Goal: Task Accomplishment & Management: Complete application form

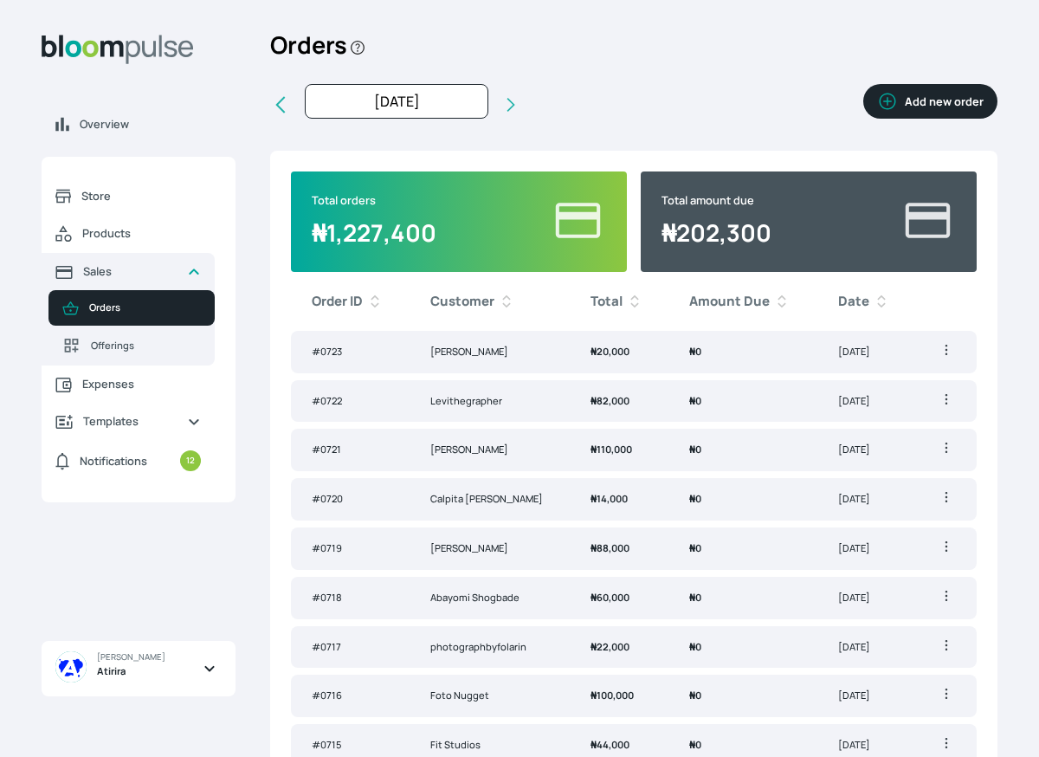
click at [915, 59] on div "Orders Add new order" at bounding box center [633, 52] width 727 height 63
click at [915, 94] on button "Add new order" at bounding box center [930, 101] width 134 height 35
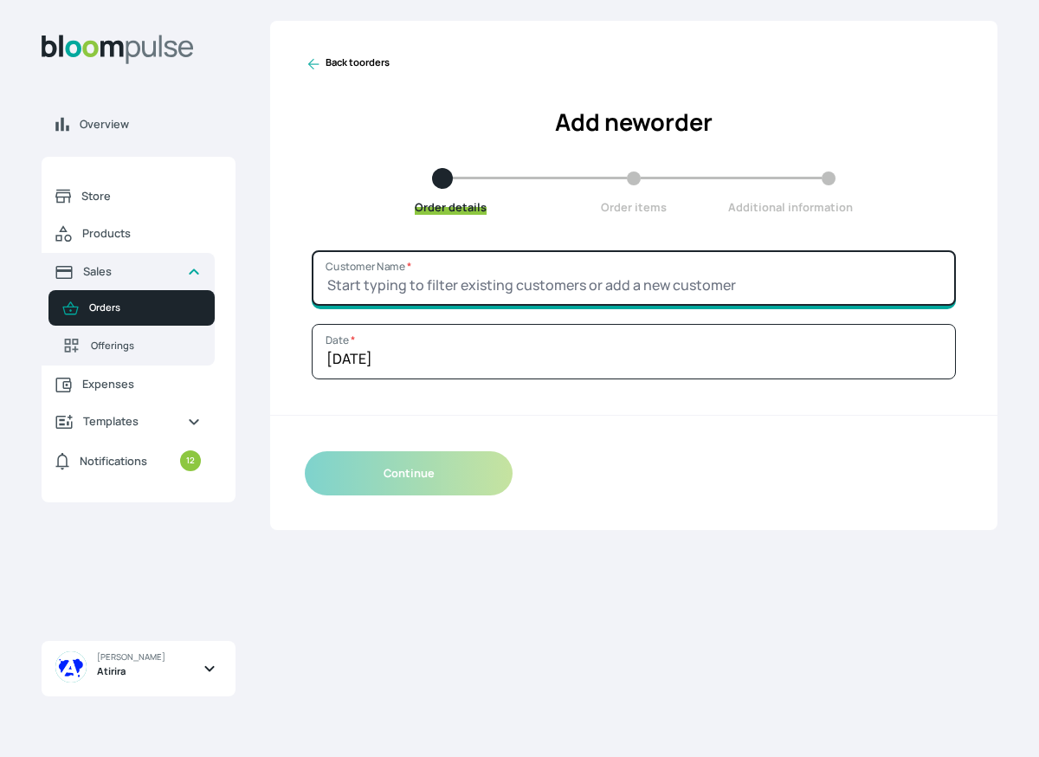
click at [450, 272] on input "Customer Name *" at bounding box center [634, 277] width 644 height 55
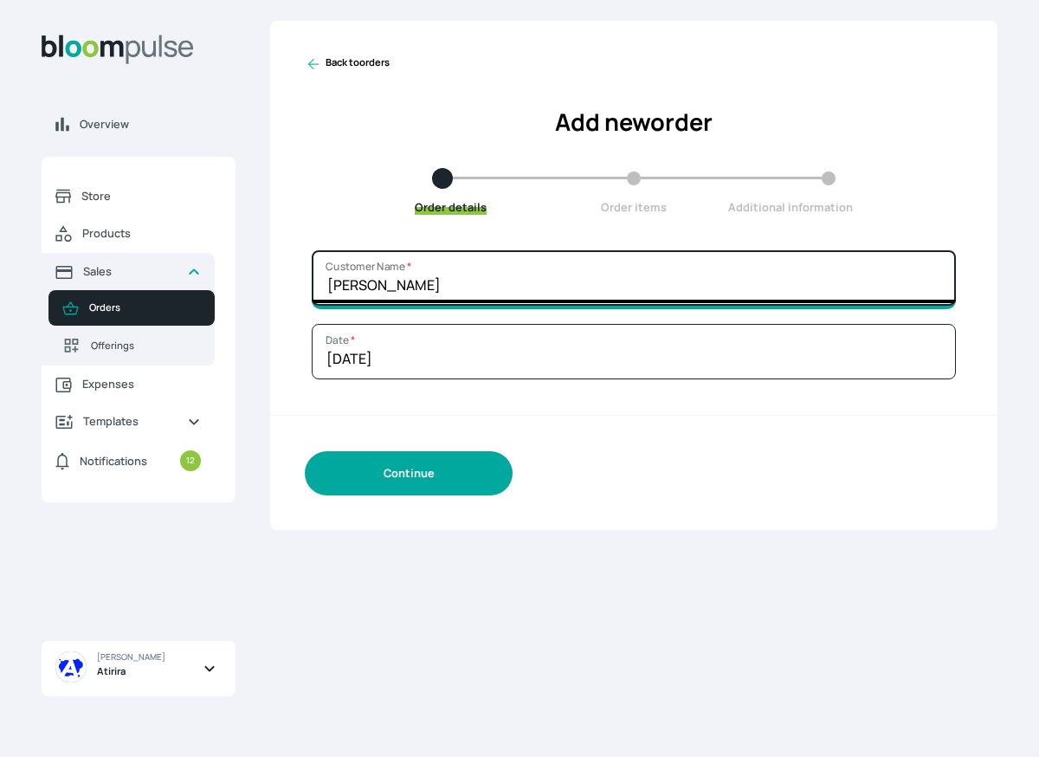
type input "[PERSON_NAME]"
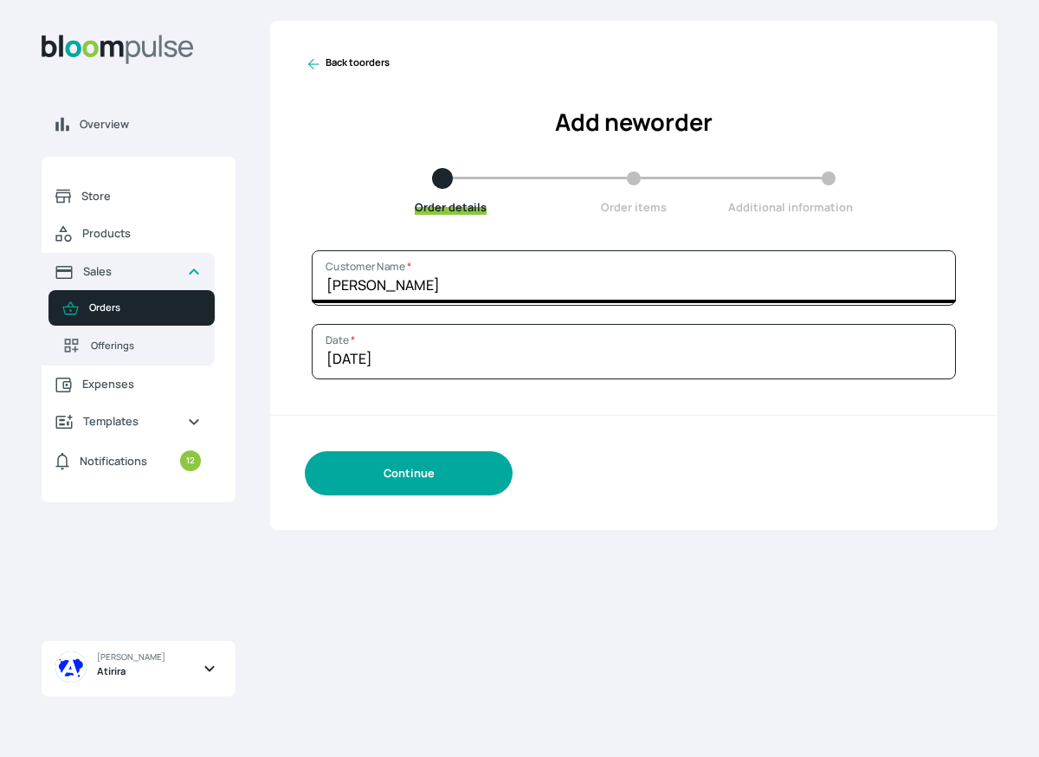
click at [453, 480] on button "Continue" at bounding box center [409, 473] width 208 height 44
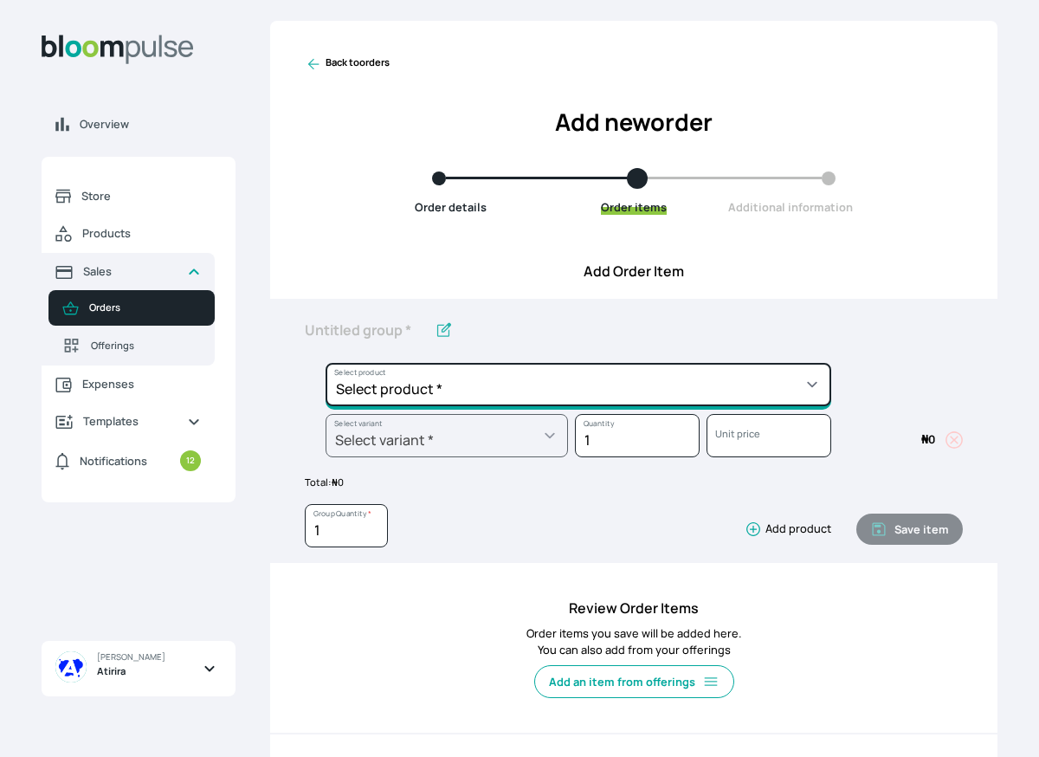
click at [470, 381] on select "Select product * Big Frame (Black) Canvas Print Canvas Print - Standard Canvas …" at bounding box center [579, 384] width 506 height 43
select select "a8372af6-4ed1-4d22-9e30-c87e78025863"
type input "Canvas Print"
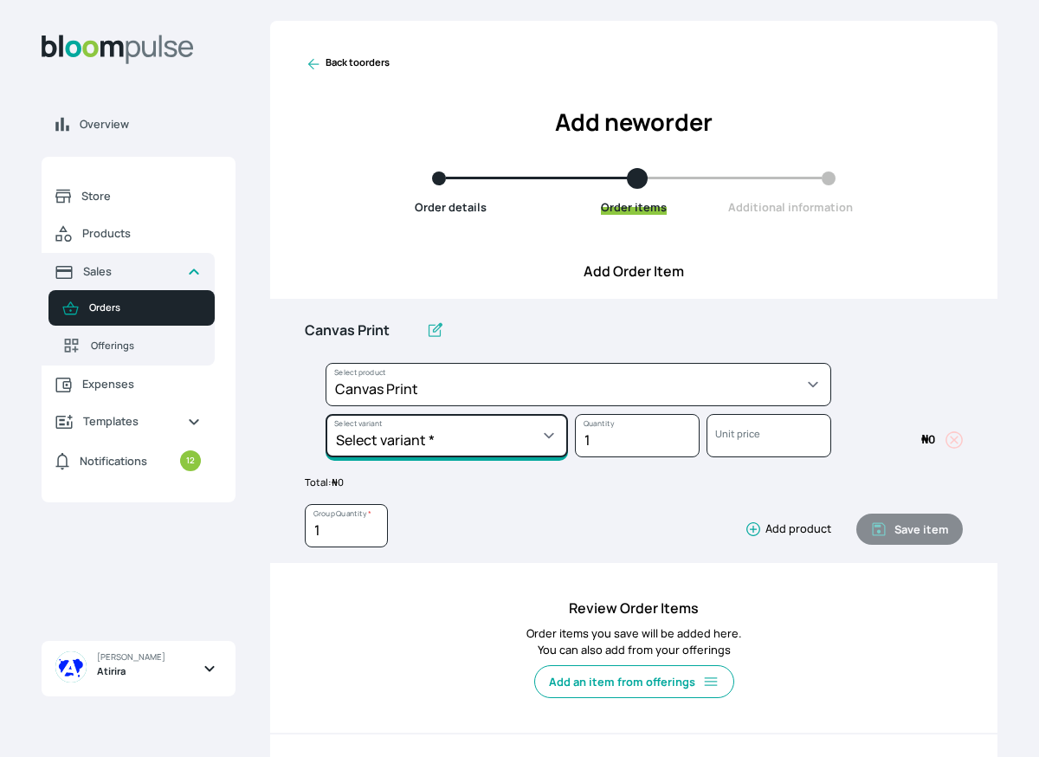
click at [419, 440] on select "Select variant * 10 by 10 10 by 12 10 by 15 10 by 16 11 by 14 12 by 12 12 by 16…" at bounding box center [447, 435] width 242 height 43
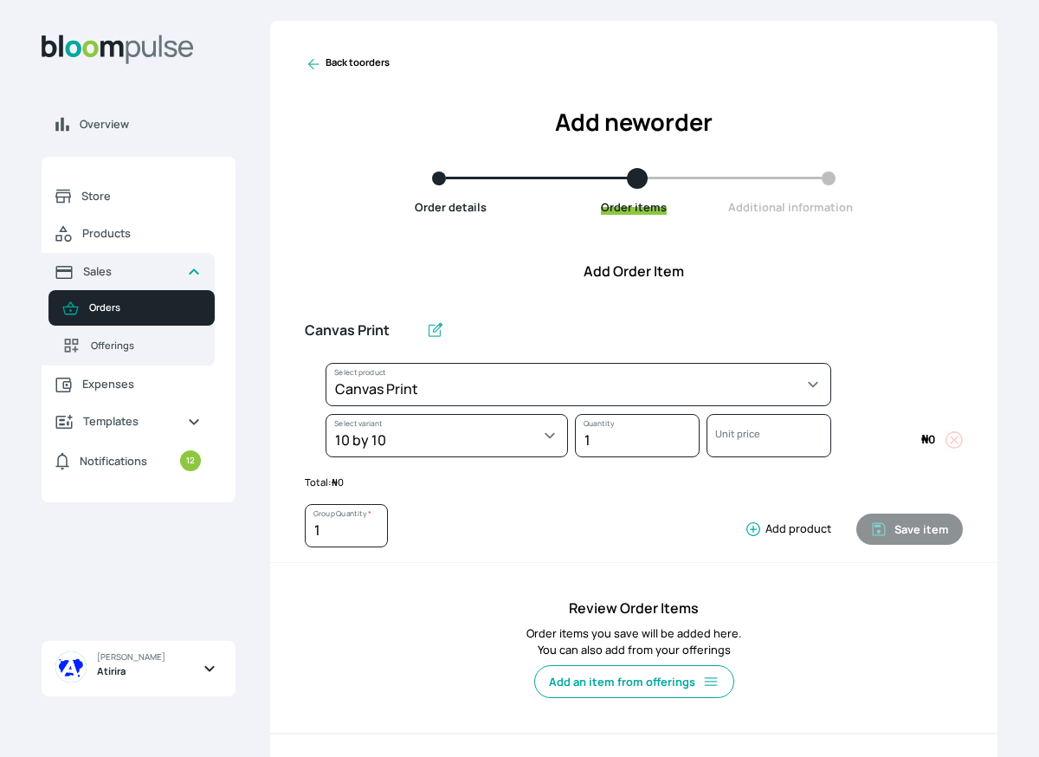
select select "a8372af6-4ed1-4d22-9e30-c87e78025863"
select select "1c67814c-b9a8-4edd-be8b-9bd0fc8e6734"
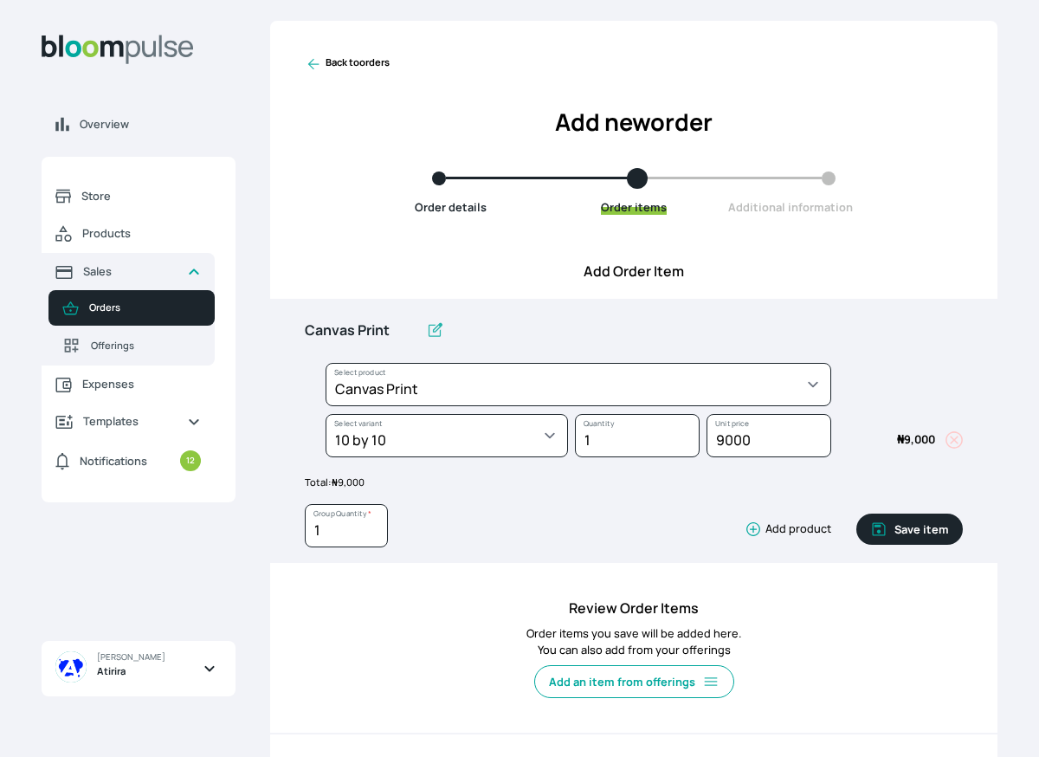
click at [750, 529] on icon "button" at bounding box center [753, 528] width 17 height 17
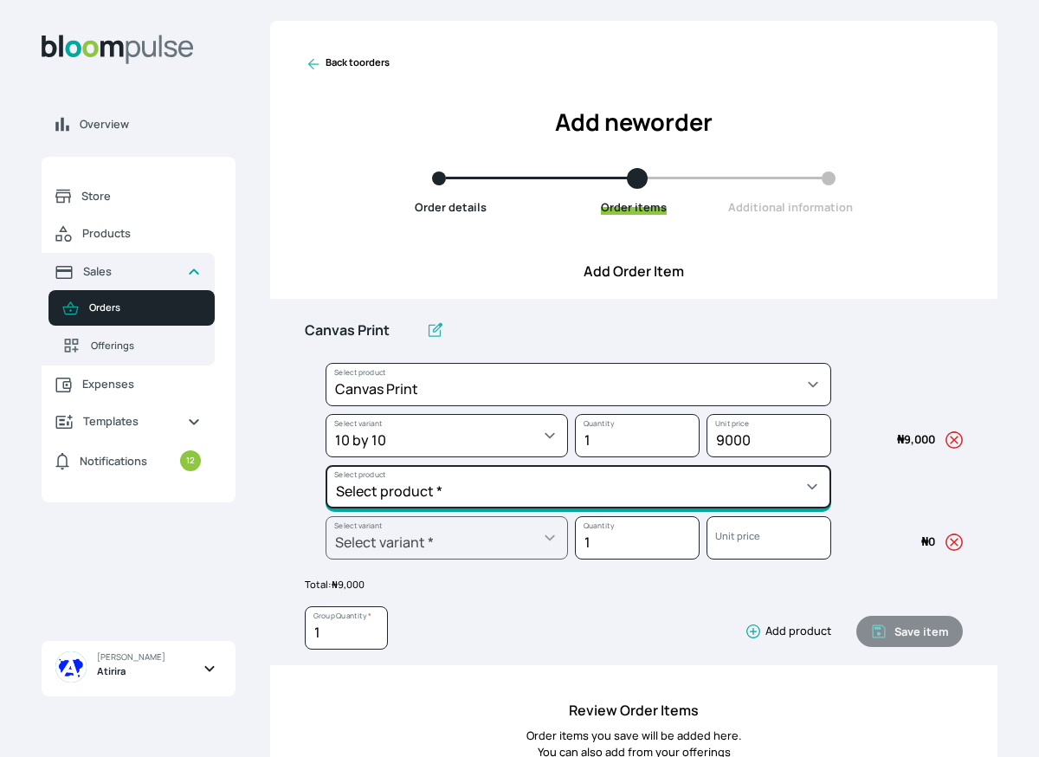
click at [619, 406] on select "Select product * Big Frame (Black) Canvas Print Canvas Print - Standard Canvas …" at bounding box center [579, 384] width 506 height 43
select select "a298281d-f782-4155-9034-b3e95170ad5d"
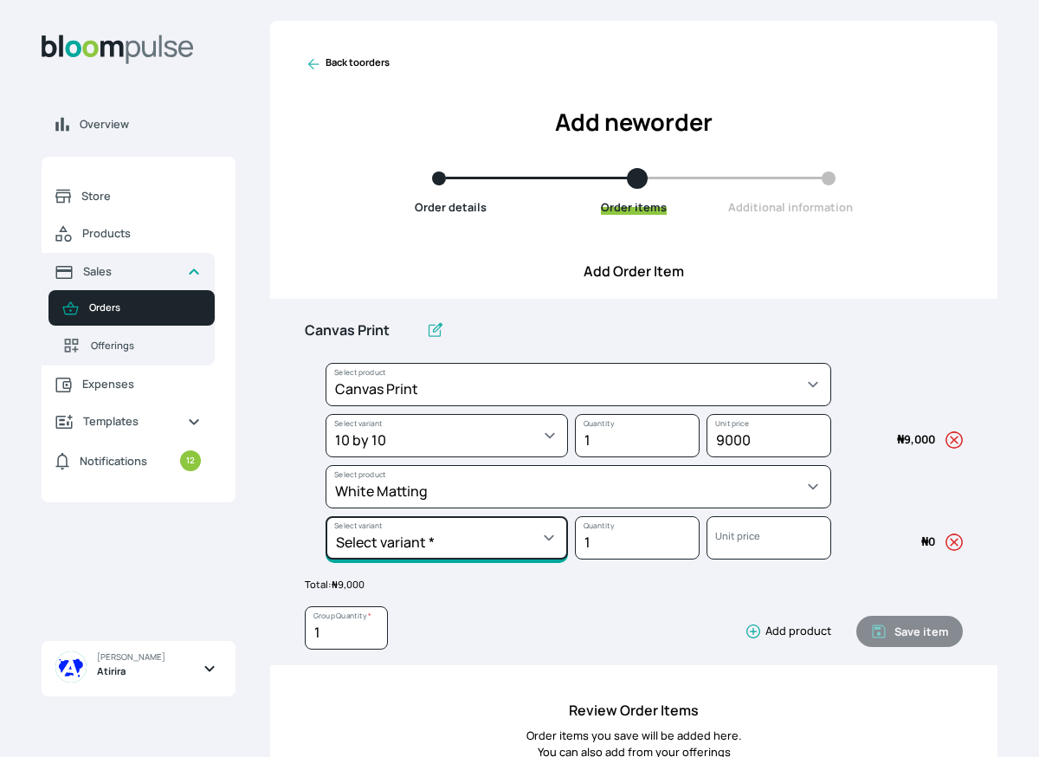
click at [454, 457] on select "Select variant * 10 by 10 10 by 12 10 by 13 11 by 14 12 by 12 12 by 13 12 by 16…" at bounding box center [447, 435] width 242 height 43
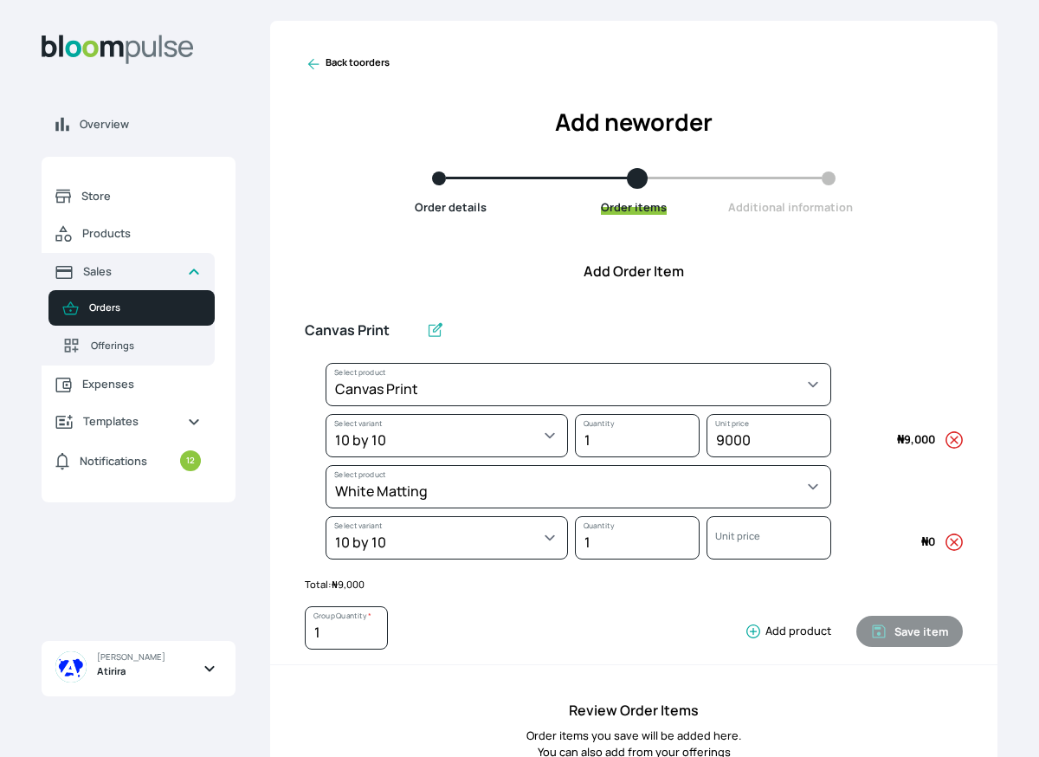
select select "a298281d-f782-4155-9034-b3e95170ad5d"
select select "570c2890-b689-4457-9ba9-97457993acc7"
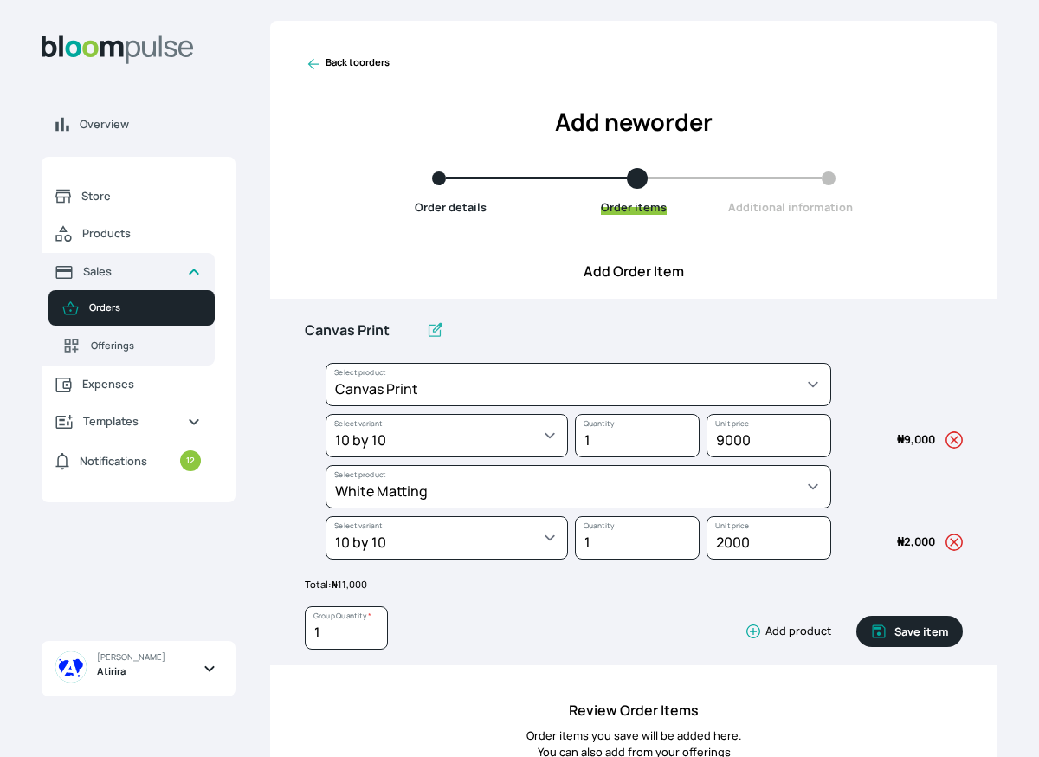
click at [751, 630] on icon "button" at bounding box center [753, 631] width 17 height 17
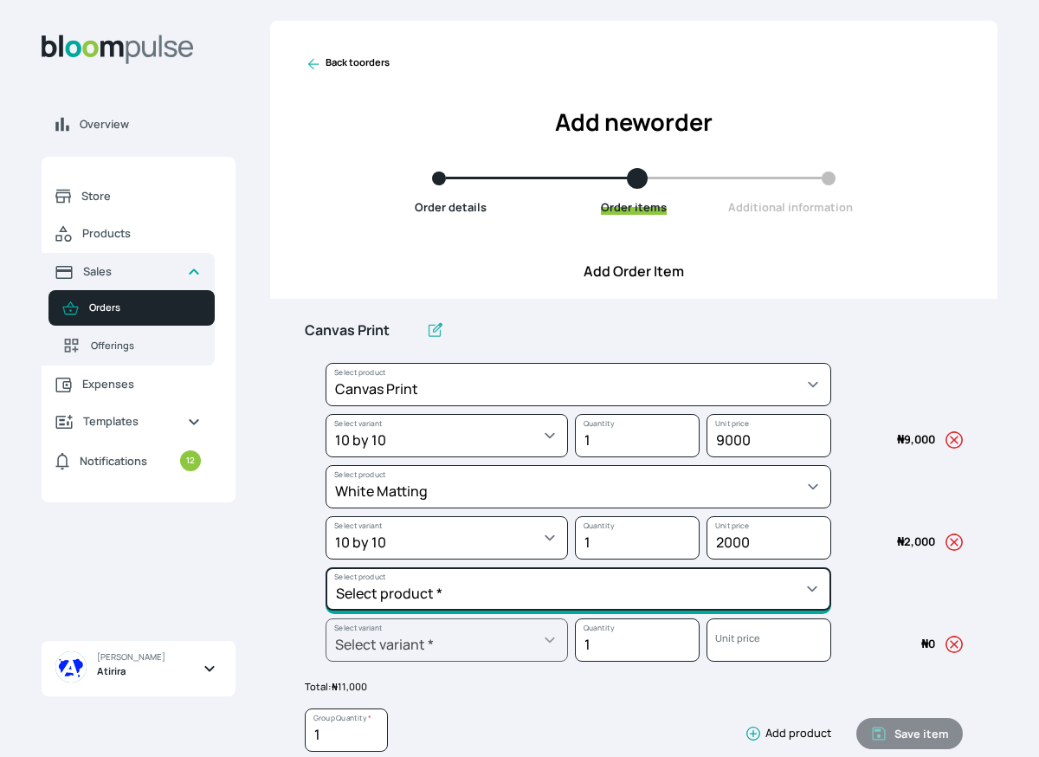
click at [642, 406] on select "Select product * Big Frame (Black) Canvas Print Canvas Print - Standard Canvas …" at bounding box center [579, 384] width 506 height 43
select select "f1233fdd-810c-4c4e-b766-e04ca3dcff2d"
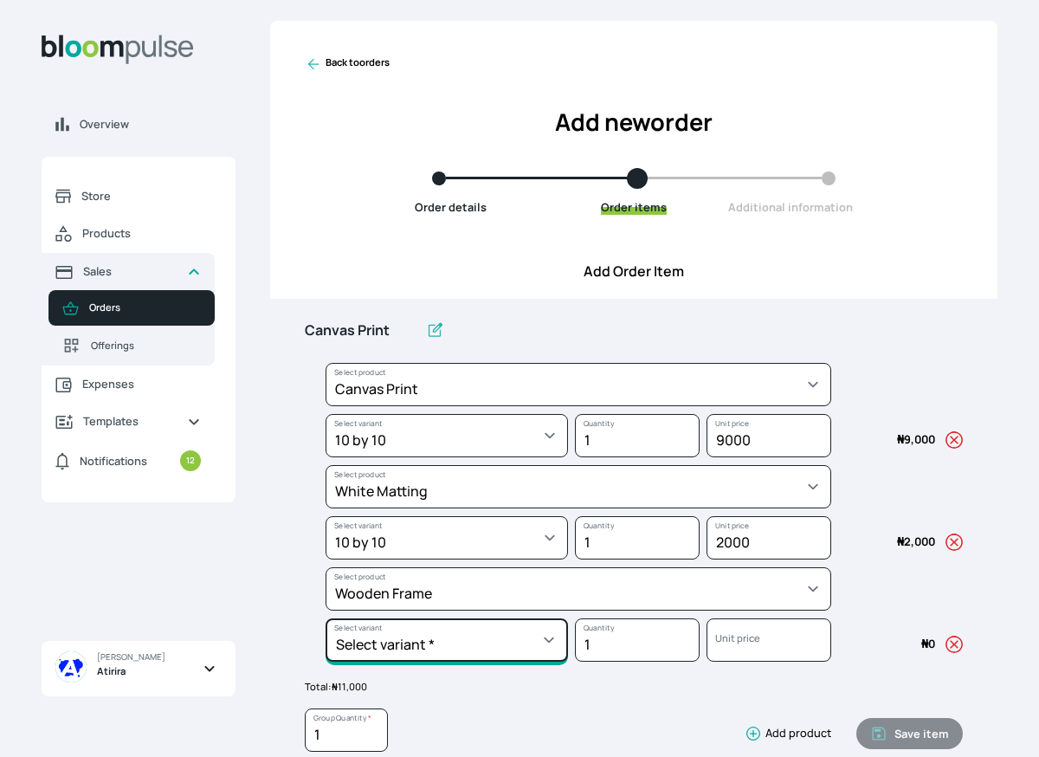
click at [424, 457] on select "Select variant * 10 by 10 10 by 15 10 by 16 11 by 14 12 by 12 12 by 16 12 by 17…" at bounding box center [447, 435] width 242 height 43
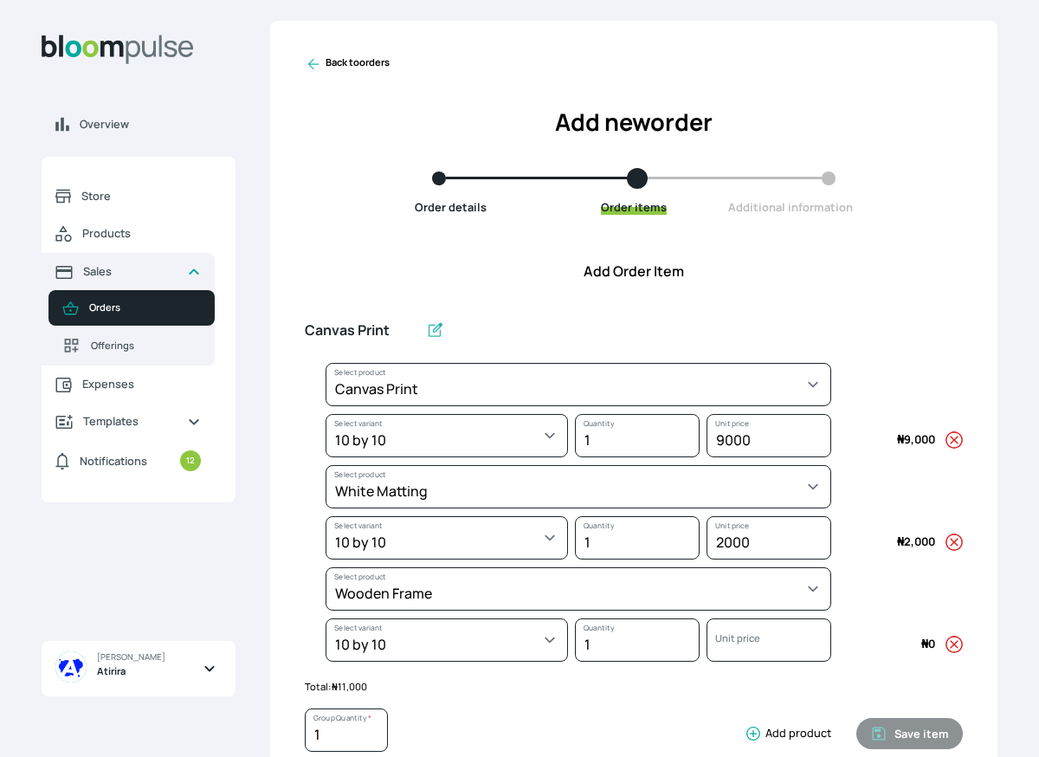
select select "f1233fdd-810c-4c4e-b766-e04ca3dcff2d"
select select "6d6e05a8-0ff2-4fb2-93cd-217e55043fe2"
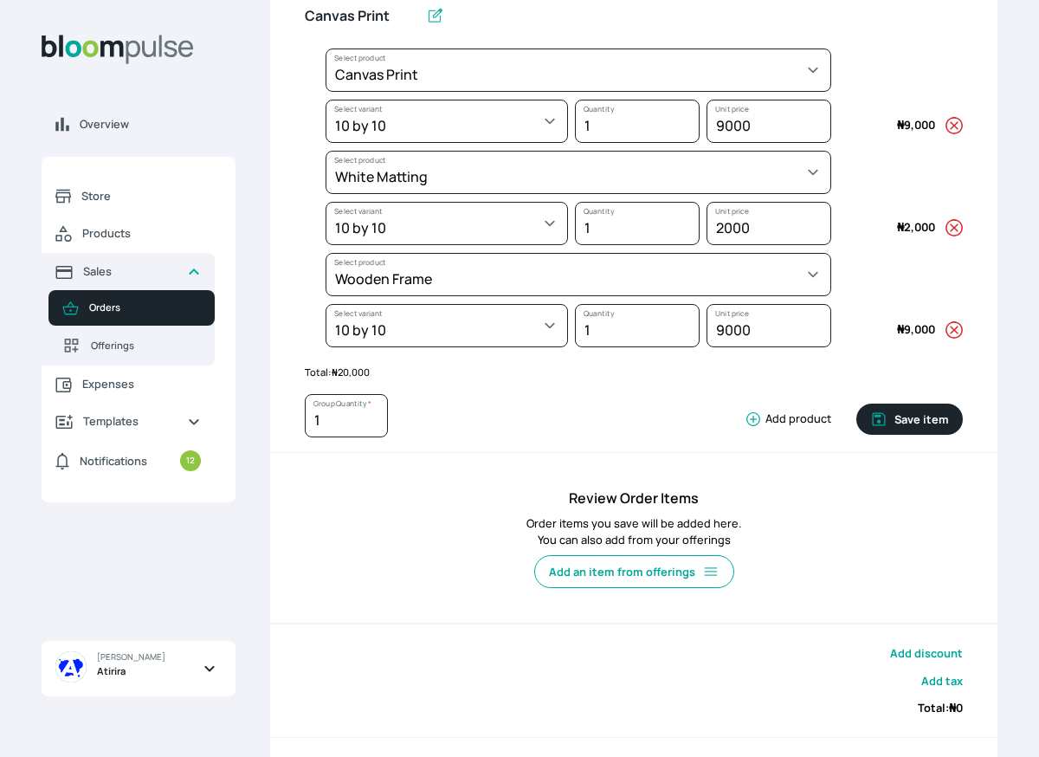
scroll to position [312, 0]
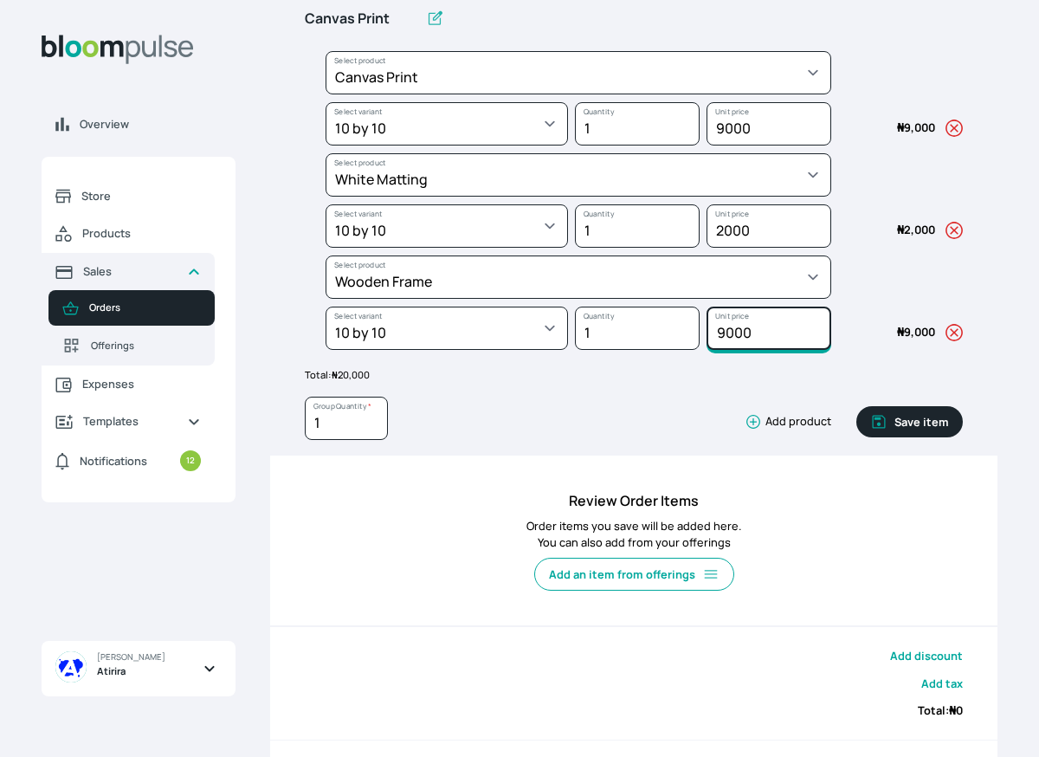
click at [728, 145] on input "9000" at bounding box center [769, 123] width 125 height 43
type input "10000"
click at [393, 13] on input "Canvas Print" at bounding box center [362, 19] width 114 height 36
type input "C"
type input "w"
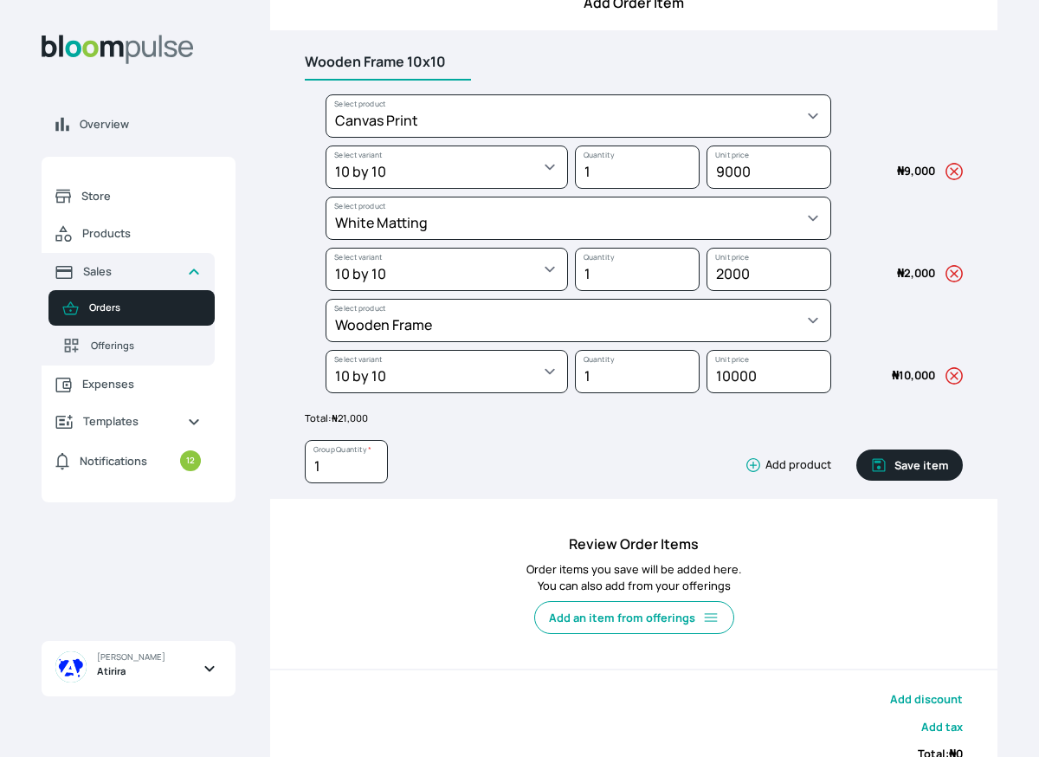
scroll to position [410, 0]
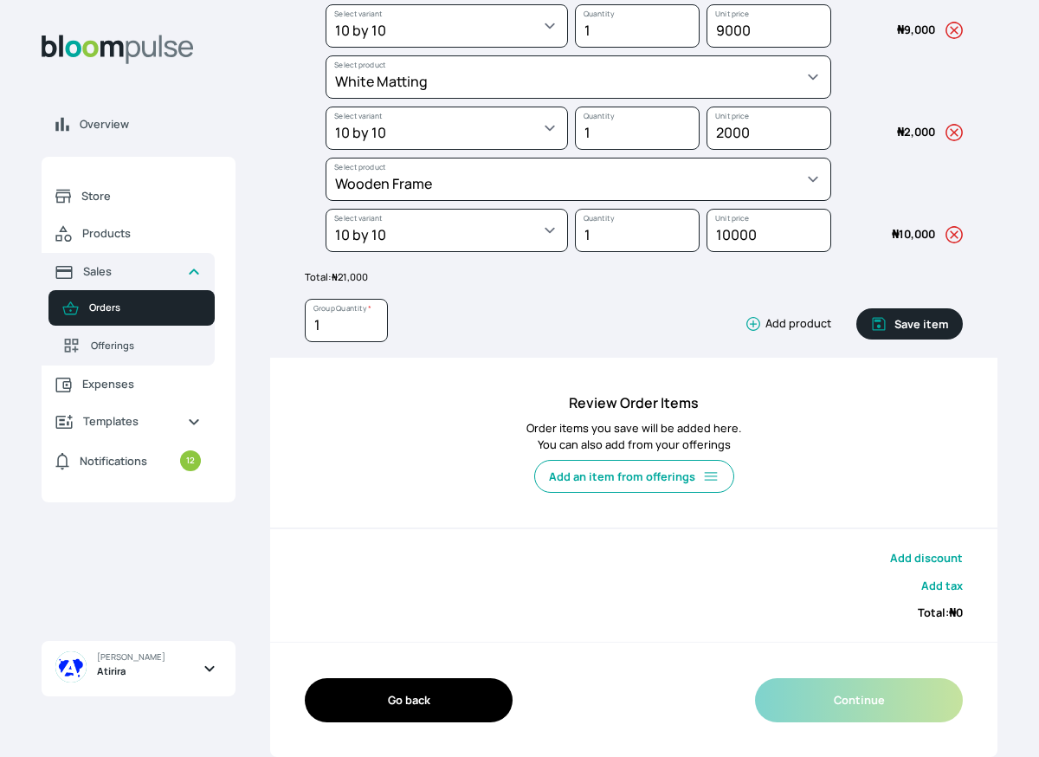
type input "Wooden Frame 10x10"
click at [877, 325] on icon "button" at bounding box center [878, 323] width 17 height 17
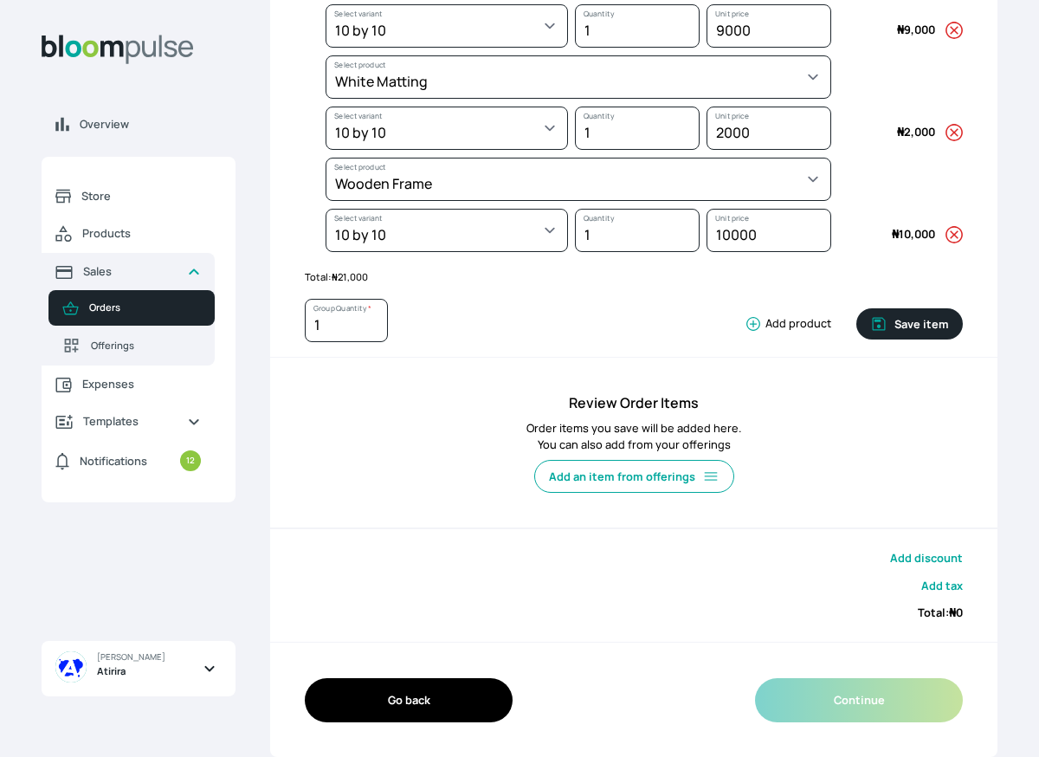
scroll to position [240, 0]
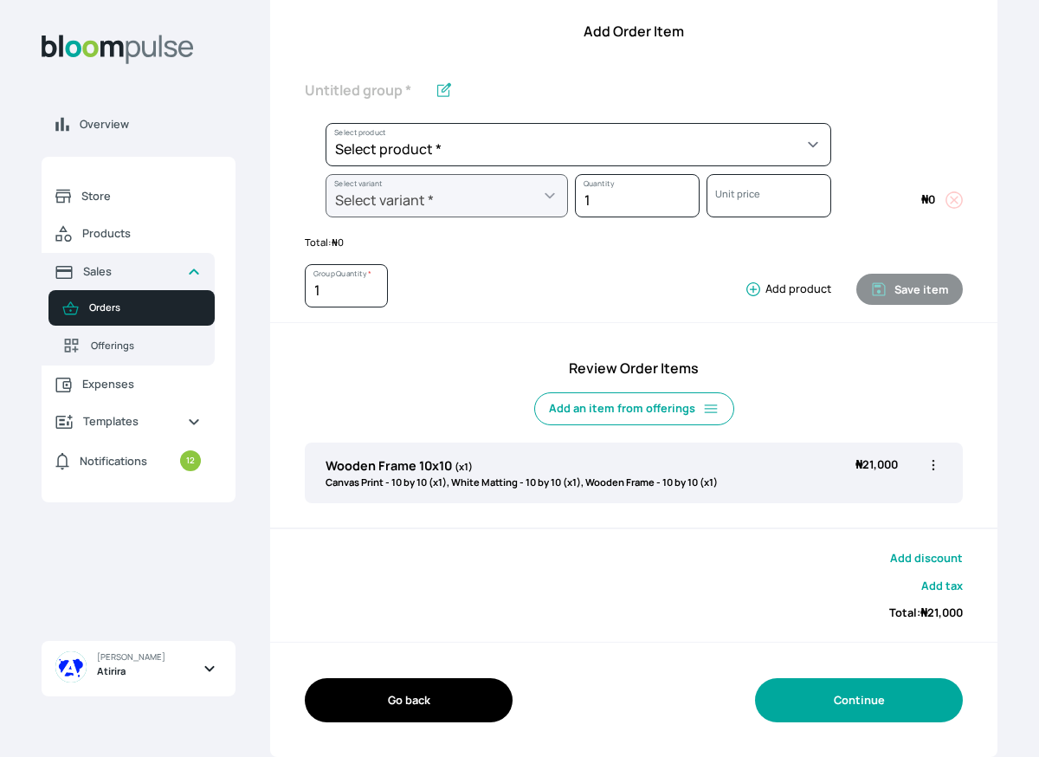
click at [859, 696] on button "Continue" at bounding box center [859, 700] width 208 height 44
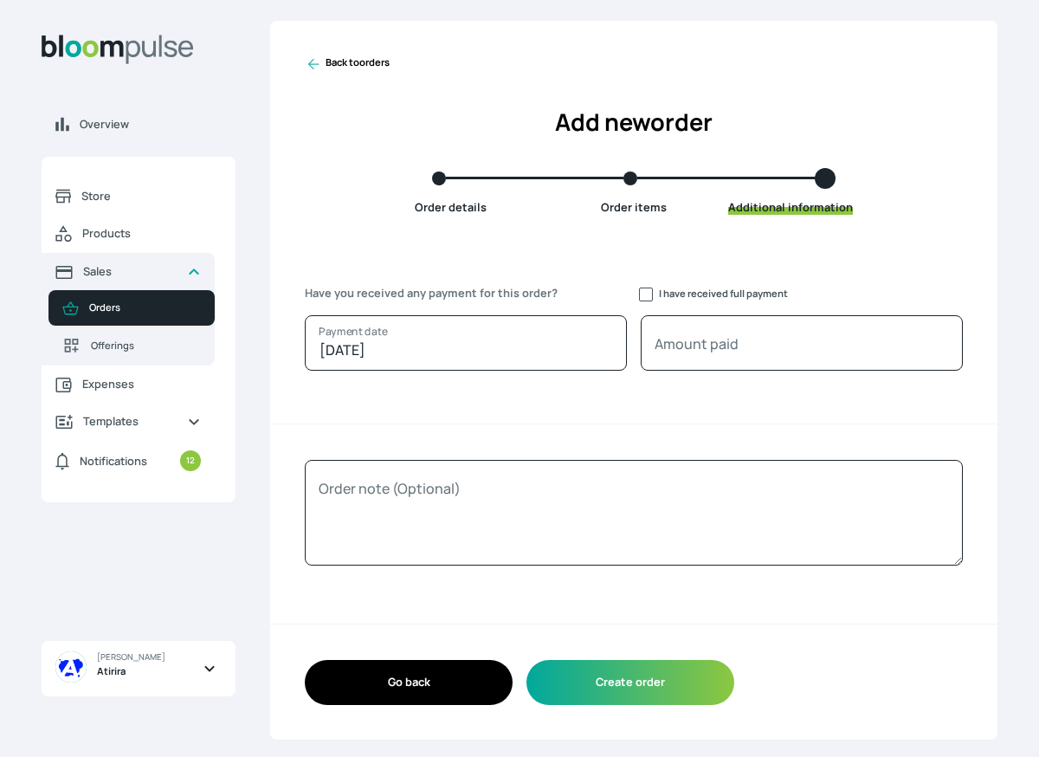
scroll to position [0, 0]
click at [649, 295] on input "I have received full payment" at bounding box center [646, 295] width 14 height 14
checkbox input "true"
type input "21000"
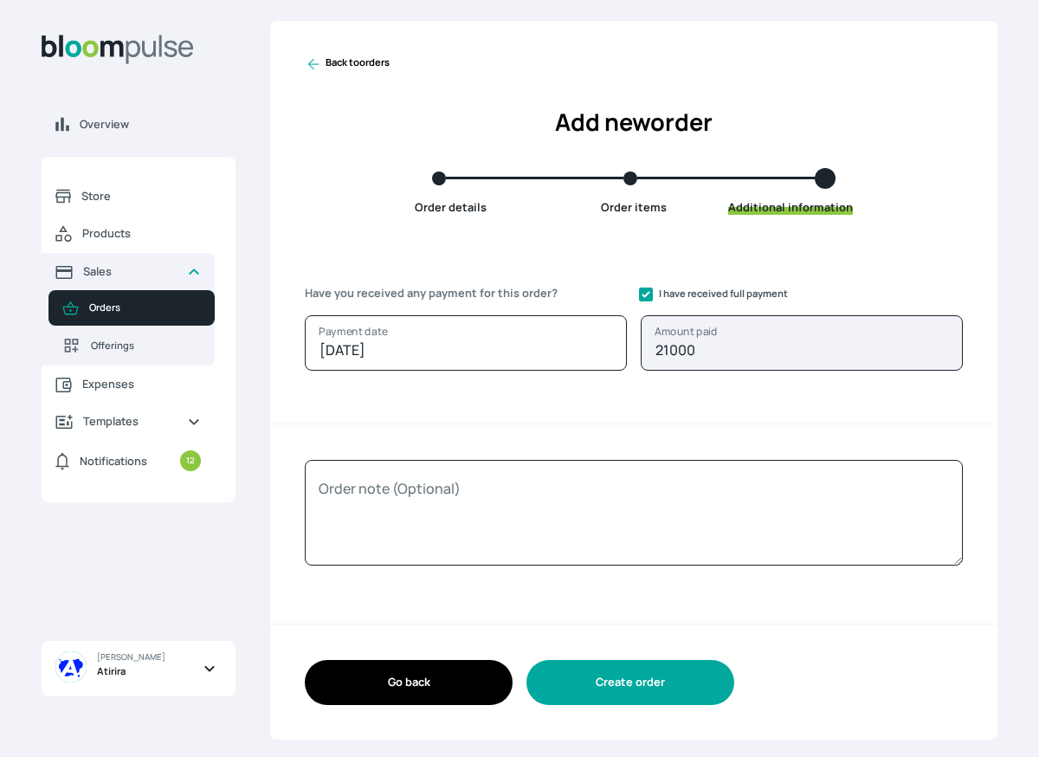
click at [663, 701] on button "Create order" at bounding box center [631, 682] width 208 height 44
